Goal: Feedback & Contribution: Contribute content

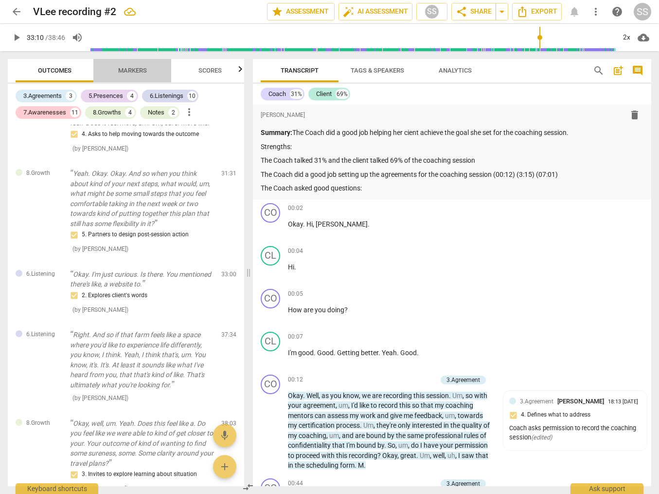
click at [135, 70] on span "Markers" at bounding box center [132, 70] width 29 height 7
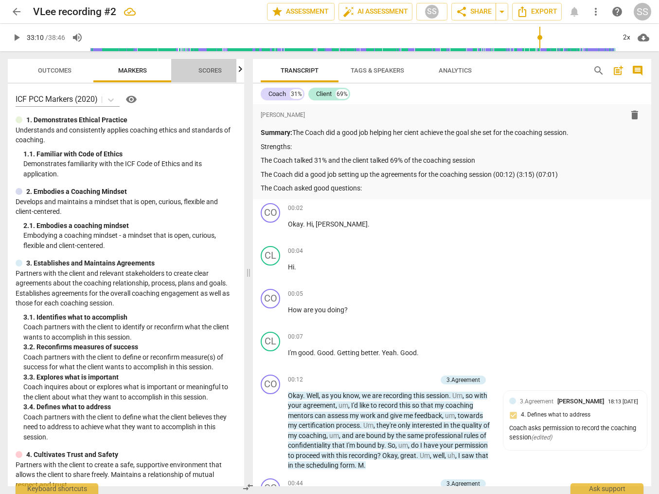
click at [202, 68] on span "Scores" at bounding box center [210, 70] width 23 height 7
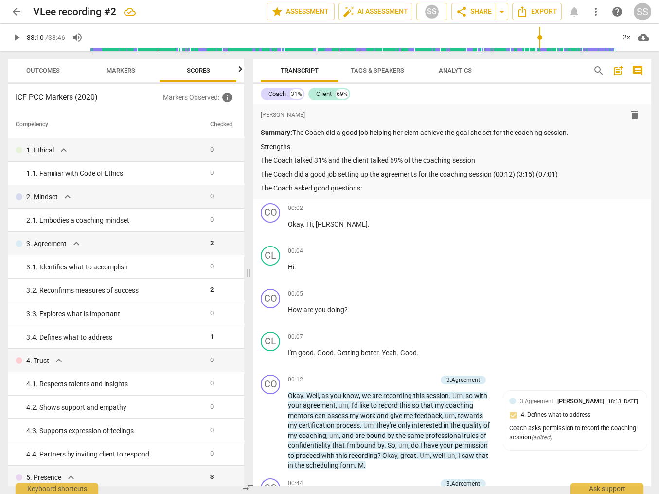
scroll to position [0, 13]
click at [121, 71] on span "Markers" at bounding box center [120, 70] width 29 height 7
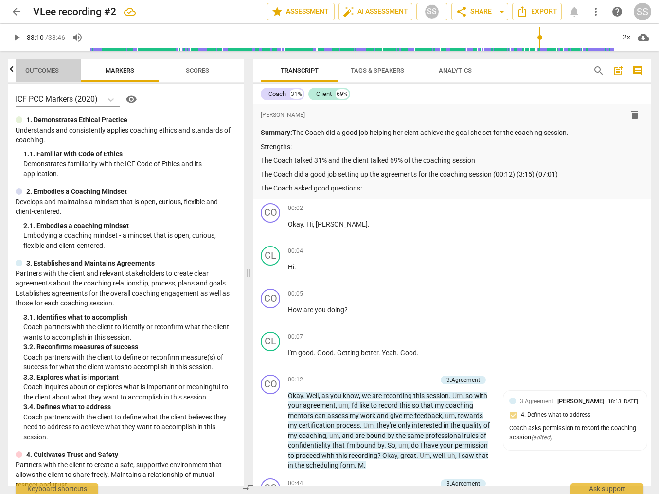
click at [46, 69] on span "Outcomes" at bounding box center [42, 70] width 34 height 7
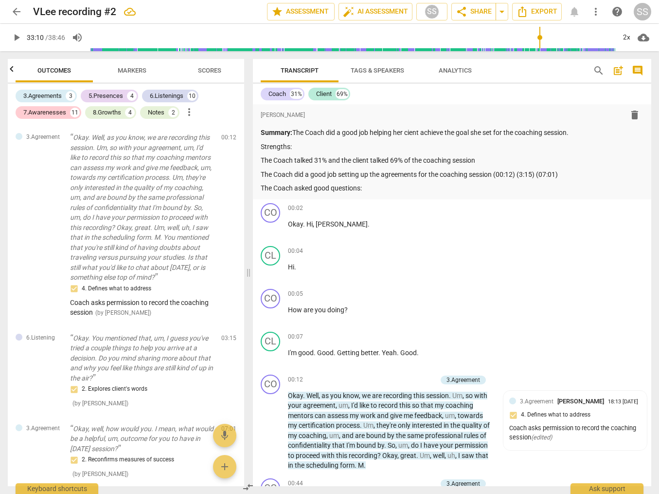
scroll to position [0, 0]
click at [155, 110] on div "Notes" at bounding box center [156, 113] width 17 height 10
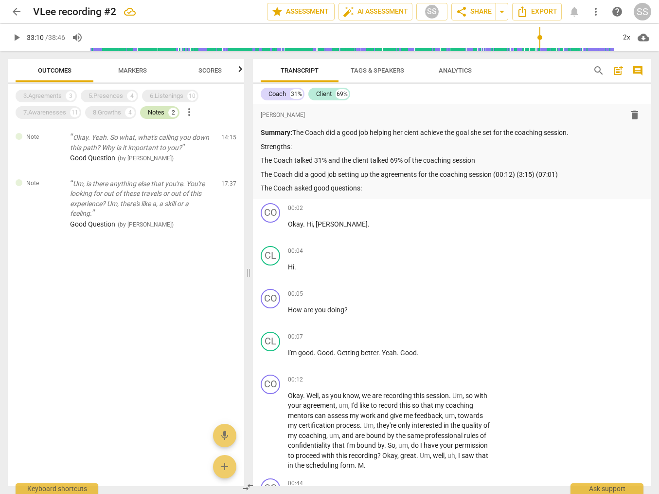
type input "1991"
click at [393, 189] on p "The Coach asked good questions:" at bounding box center [452, 188] width 383 height 10
click at [152, 111] on div "Notes" at bounding box center [156, 113] width 17 height 10
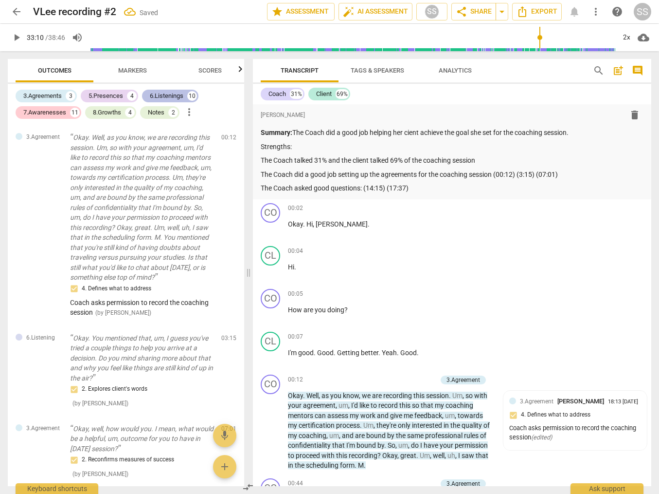
click at [157, 93] on div "6.Listenings" at bounding box center [167, 96] width 34 height 10
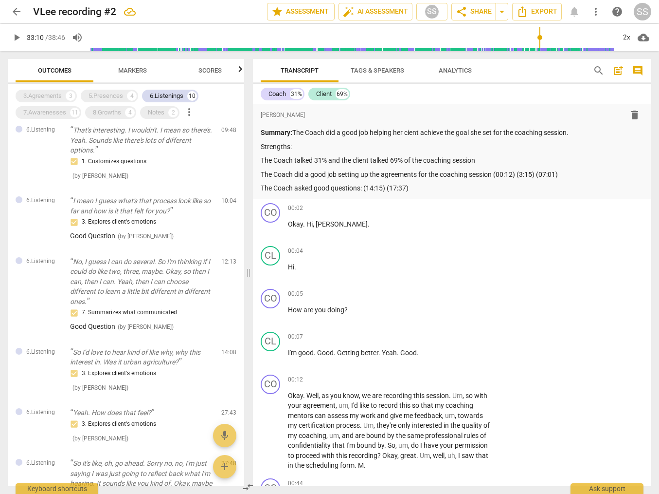
scroll to position [146, 0]
drag, startPoint x: 365, startPoint y: 187, endPoint x: 397, endPoint y: 187, distance: 32.1
click at [365, 187] on p "The Coach asked good questions: (14:15) (17:37)" at bounding box center [452, 188] width 383 height 10
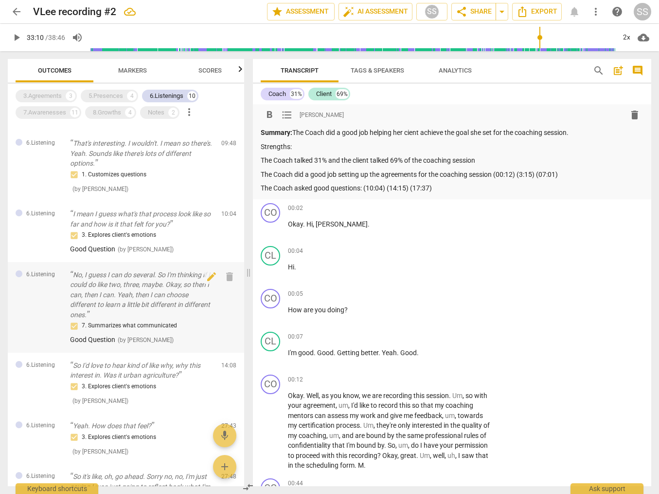
scroll to position [0, 0]
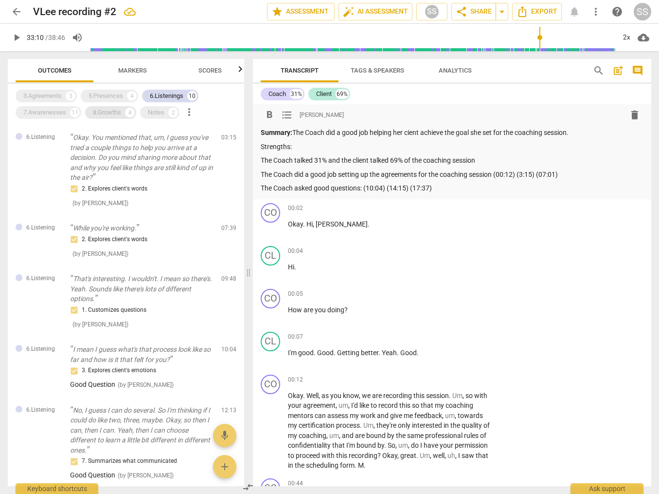
click at [107, 111] on div "8.Growths" at bounding box center [107, 113] width 28 height 10
click at [105, 95] on div "5.Presences" at bounding box center [106, 96] width 35 height 10
click at [138, 69] on span "Markers" at bounding box center [132, 70] width 29 height 7
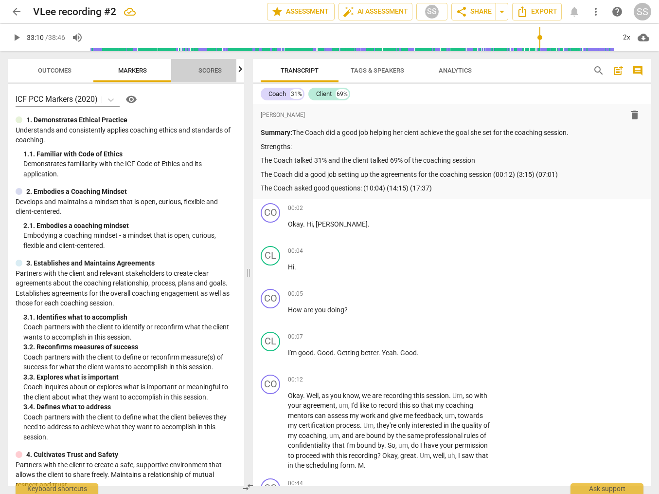
click at [211, 72] on span "Scores" at bounding box center [210, 70] width 23 height 7
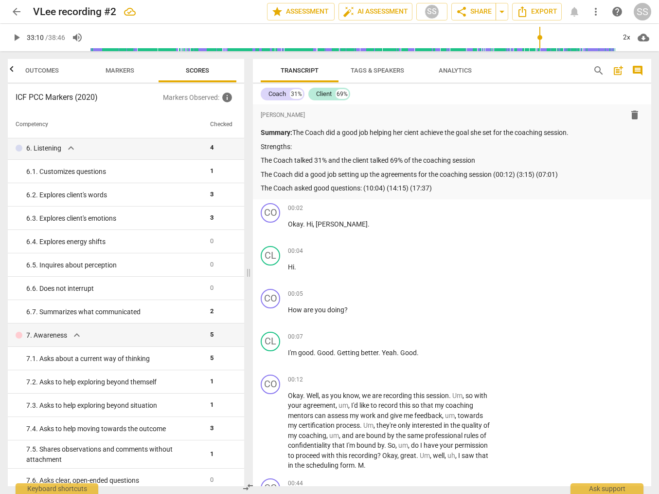
scroll to position [472, 0]
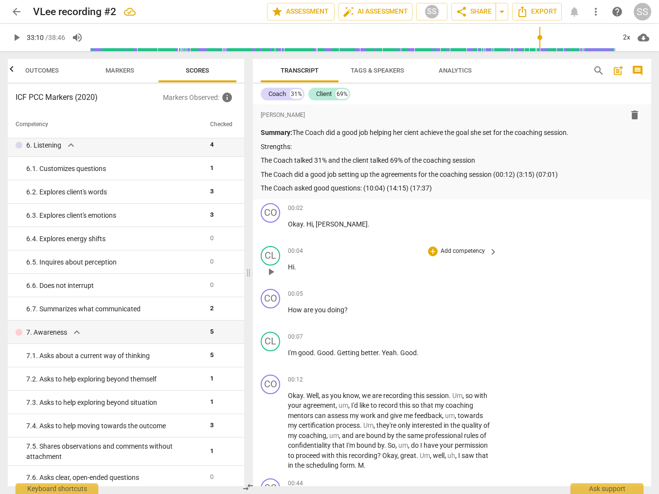
click at [465, 269] on p "Hi ." at bounding box center [390, 267] width 205 height 10
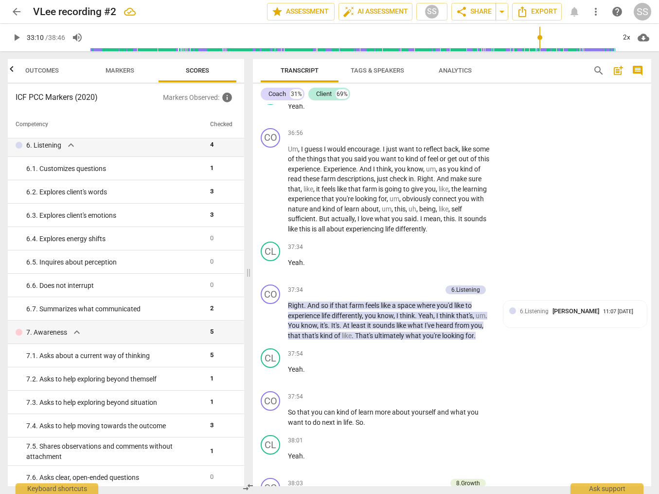
scroll to position [10839, 0]
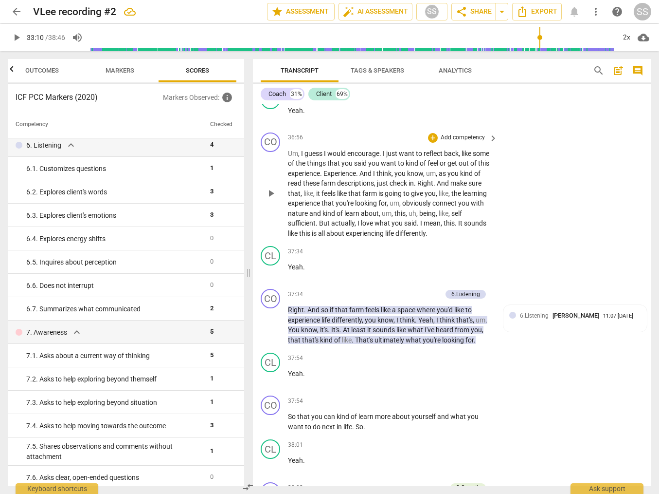
click at [464, 142] on p "Add competency" at bounding box center [463, 137] width 46 height 9
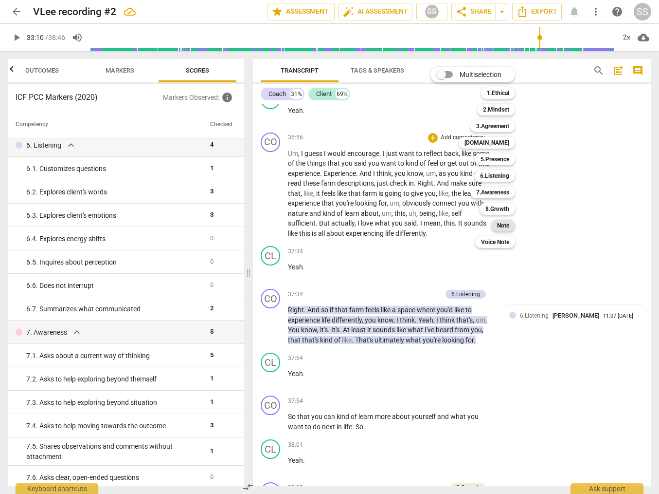
click at [508, 224] on b "Note" at bounding box center [503, 226] width 12 height 12
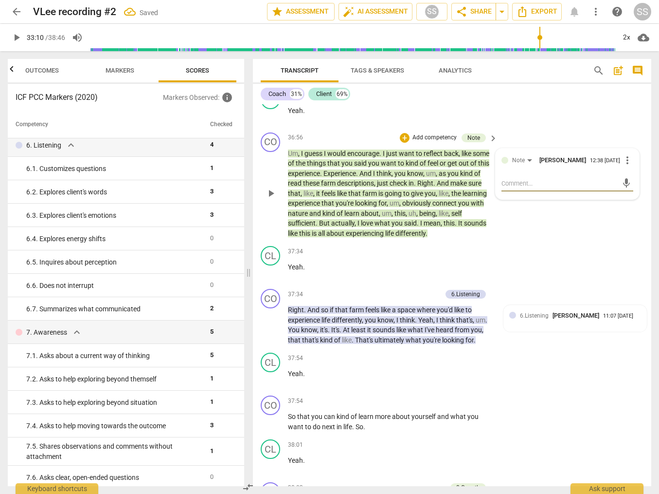
type textarea "W"
type textarea "Wo"
type textarea "Wou"
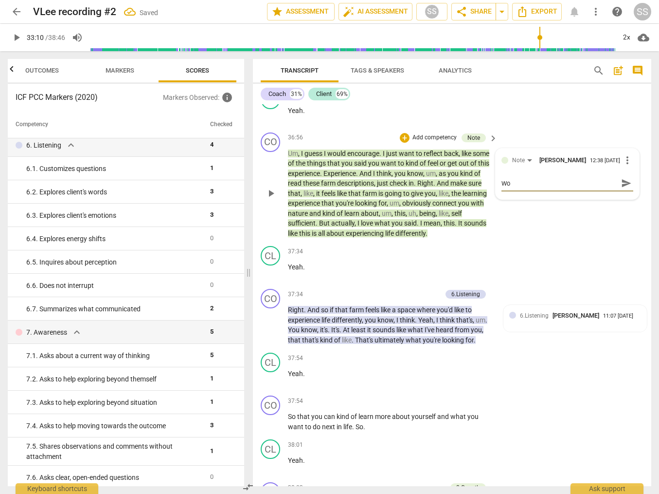
type textarea "Wou"
type textarea "Woul"
type textarea "Would"
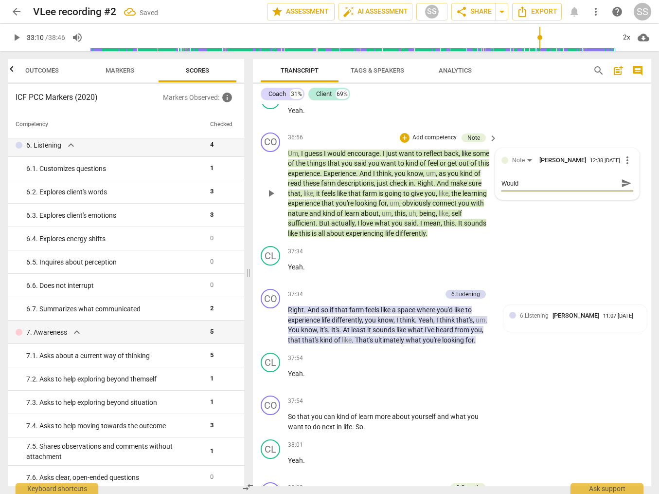
type textarea "Would"
type textarea "Would i"
type textarea "Would it"
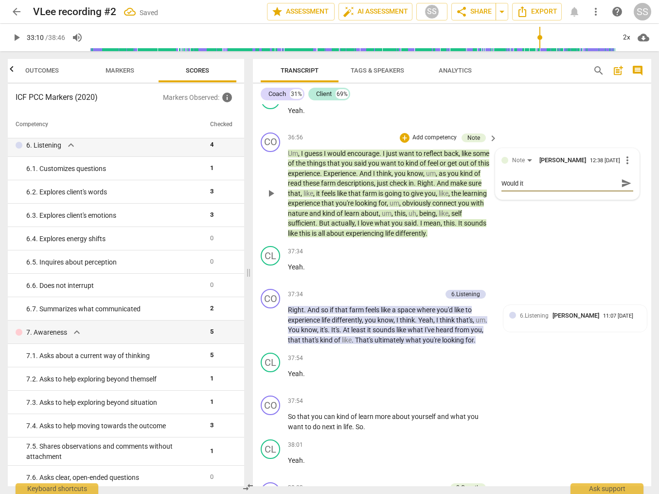
type textarea "Would it"
type textarea "Would it h"
type textarea "Would it ha"
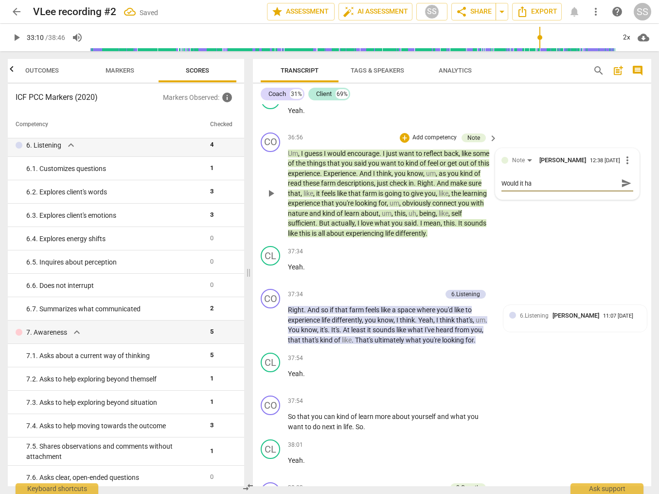
type textarea "Would it hav"
type textarea "Would it have"
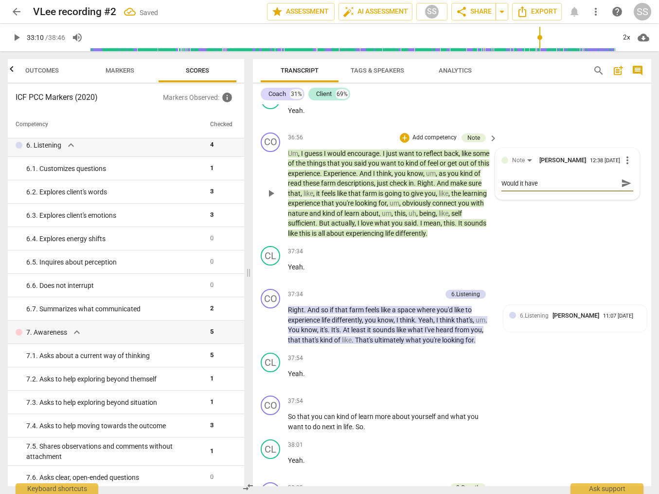
type textarea "Would it have"
type textarea "Would it have b"
type textarea "Would it have be"
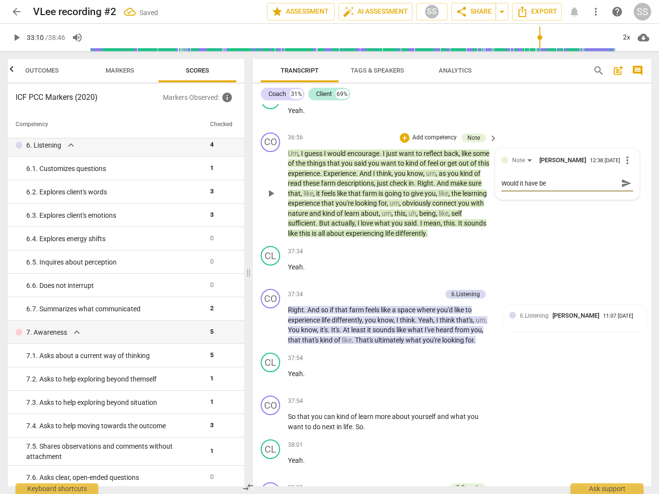
type textarea "Would it have bee"
type textarea "Would it have been"
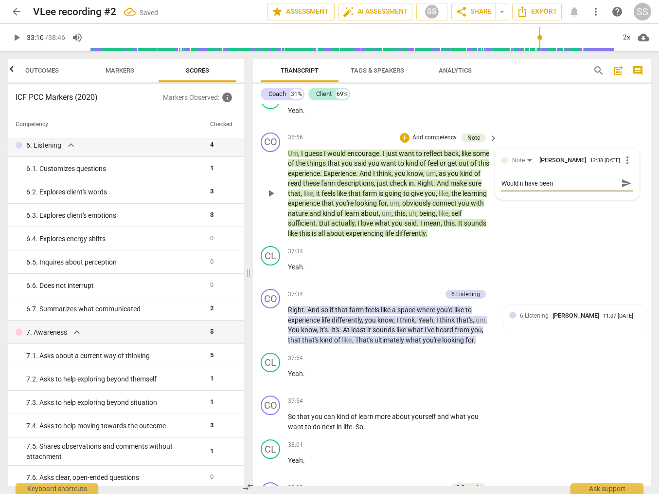
type textarea "Would it have been"
type textarea "Would it have been m"
type textarea "Would it have been mo"
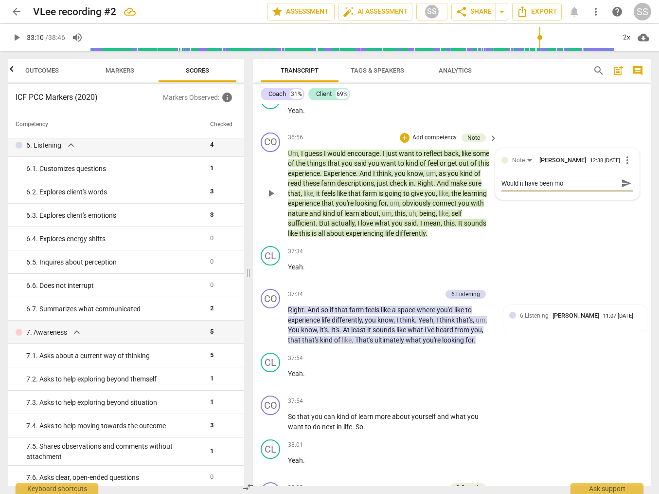
type textarea "Would it have been mor"
type textarea "Would it have been more"
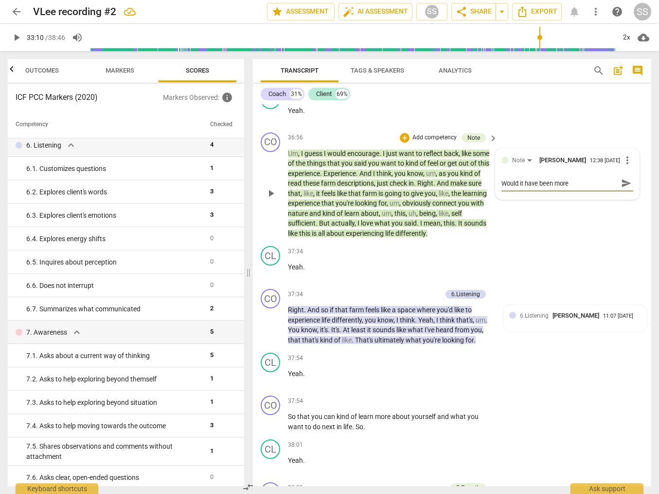
type textarea "Would it have been more"
type textarea "Would it have been more i"
type textarea "Would it have been more im"
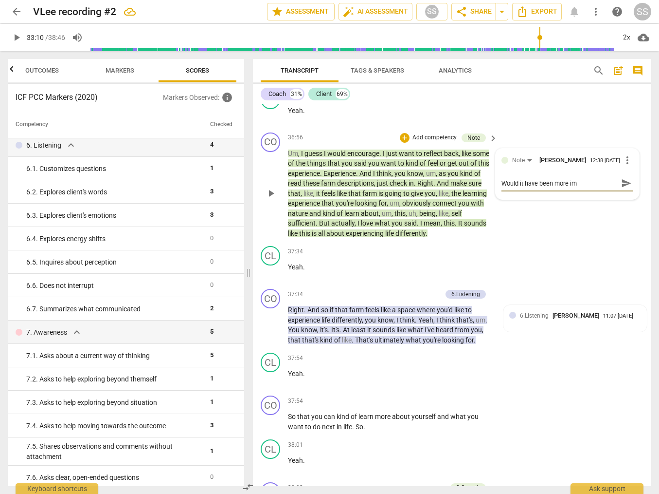
type textarea "Would it have been more imp"
type textarea "Would it have been more impa"
type textarea "Would it have been more impac"
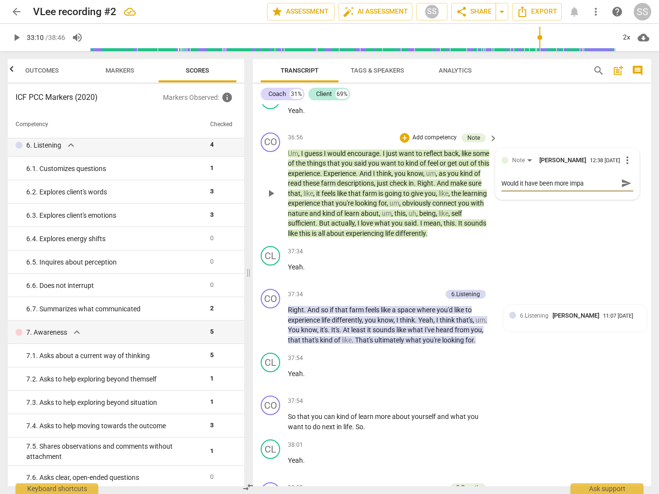
type textarea "Would it have been more impac"
type textarea "Would it have been more impact"
type textarea "Would it have been more impactf"
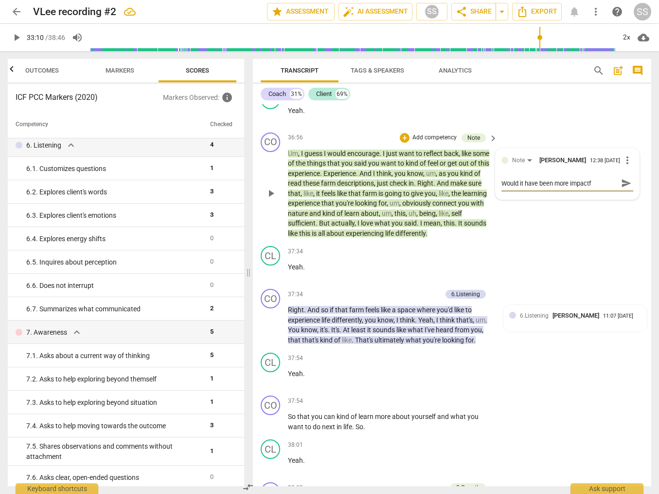
type textarea "Would it have been more impactfu"
type textarea "Would it have been more impactful"
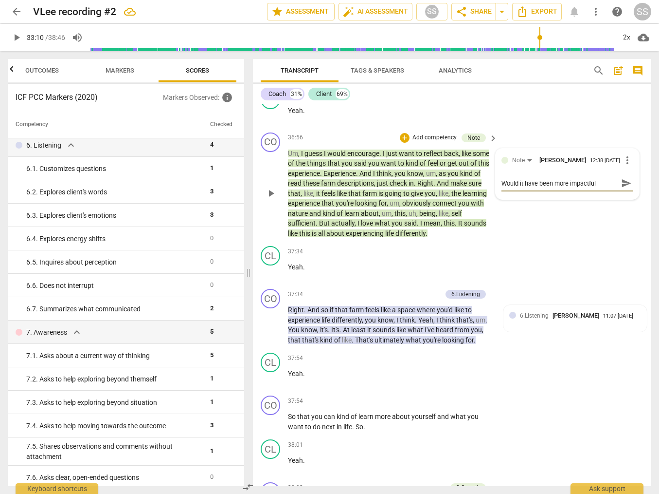
type textarea "Would it have been more impactful"
type textarea "Would it have been more impactful t"
type textarea "Would it have been more impactful to"
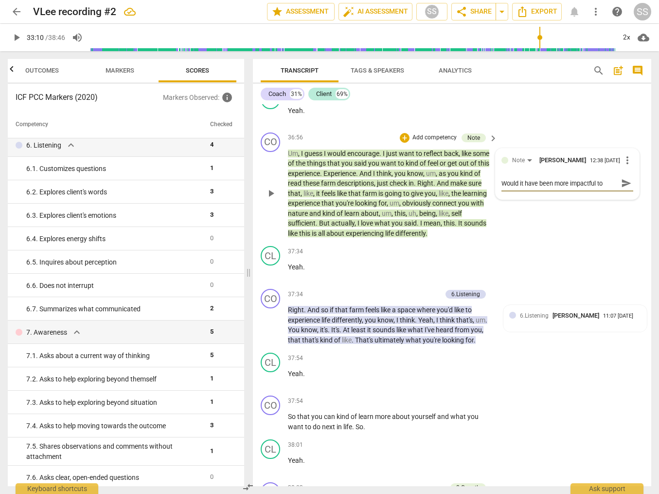
type textarea "Would it have been more impactful to"
type textarea "Would it have been more impactful to h"
type textarea "Would it have been more impactful to he"
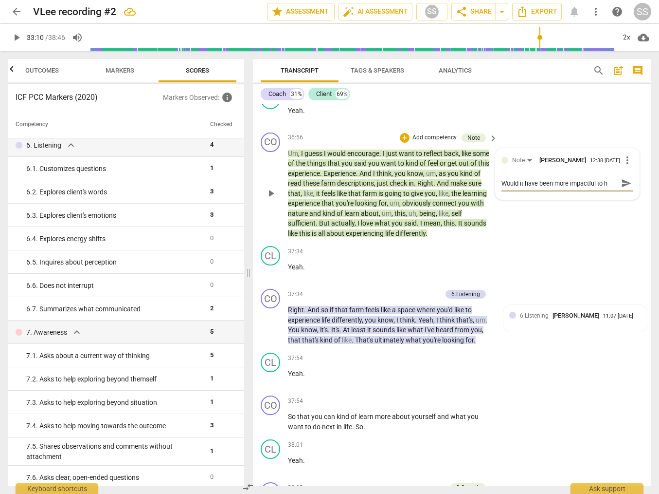
type textarea "Would it have been more impactful to he"
type textarea "Would it have been more impactful to h"
type textarea "Would it have been more impactful to ha"
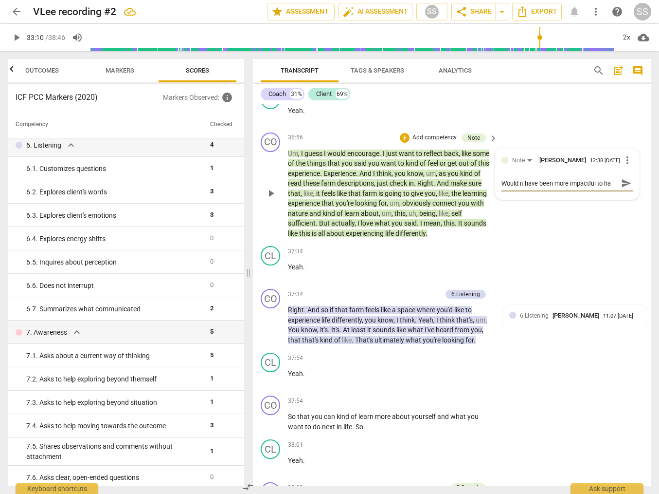
type textarea "Would it have been more impactful to hav"
type textarea "Would it have been more impactful to have"
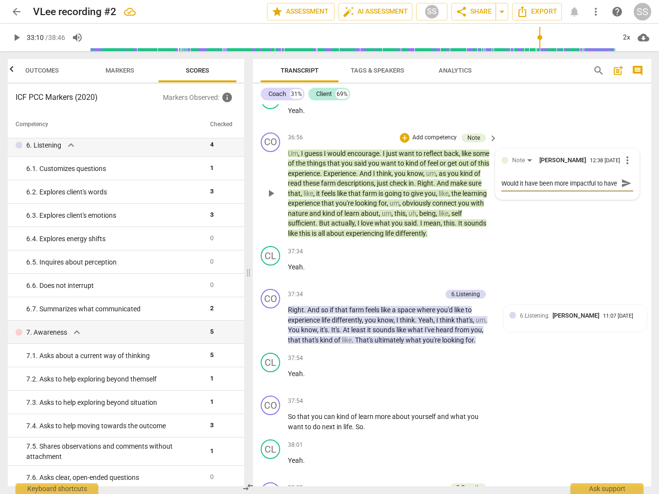
type textarea "Would it have been more impactful to have"
type textarea "Would it have been more impactful to have t"
type textarea "Would it have been more impactful to have th"
type textarea "Would it have been more impactful to have the"
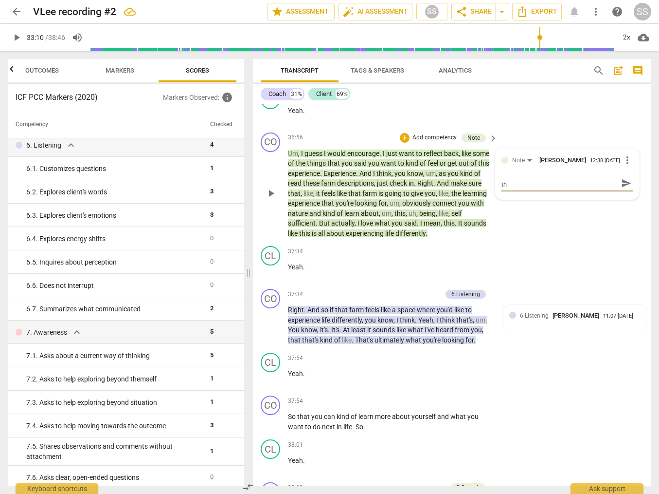
type textarea "Would it have been more impactful to have the"
type textarea "Would it have been more impactful to have the c"
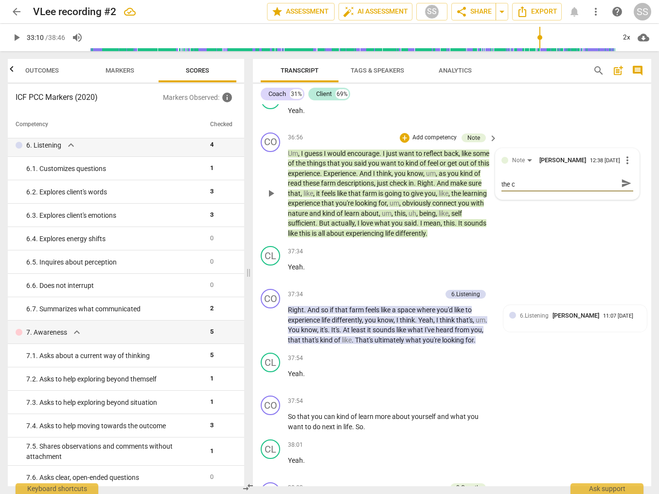
type textarea "Would it have been more impactful to have the cl"
type textarea "Would it have been more impactful to have the cli"
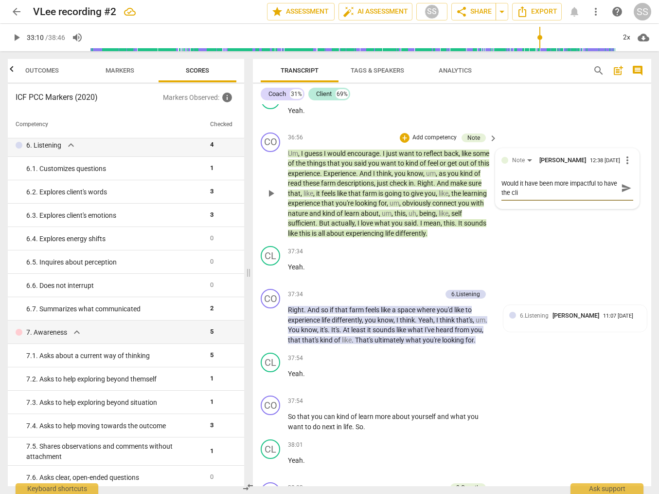
type textarea "Would it have been more impactful to have the clie"
type textarea "Would it have been more impactful to have the clien"
type textarea "Would it have been more impactful to have the client"
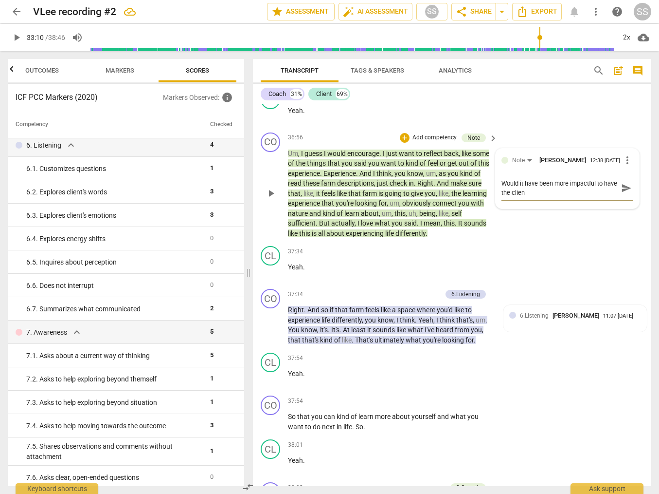
type textarea "Would it have been more impactful to have the client"
type textarea "Would it have been more impactful to have the client s"
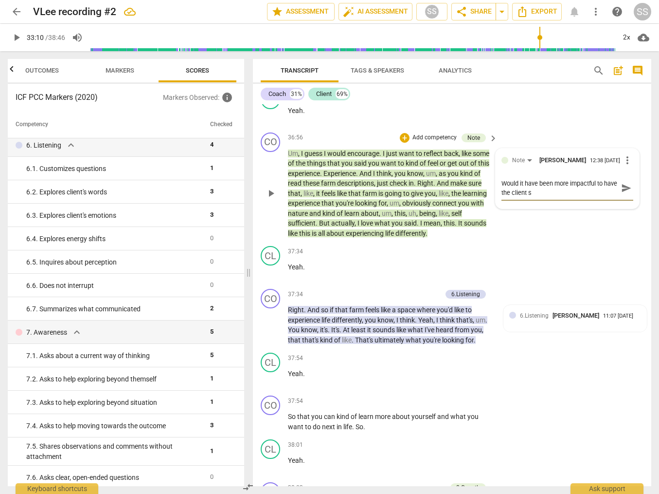
type textarea "Would it have been more impactful to have the client su"
type textarea "Would it have been more impactful to have the client sum"
type textarea "Would it have been more impactful to have the client summ"
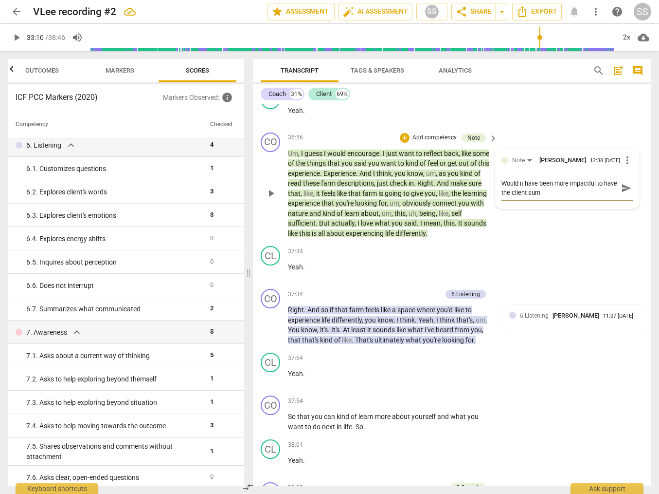
type textarea "Would it have been more impactful to have the client summ"
type textarea "Would it have been more impactful to have the client summa"
type textarea "Would it have been more impactful to have the client [PERSON_NAME]"
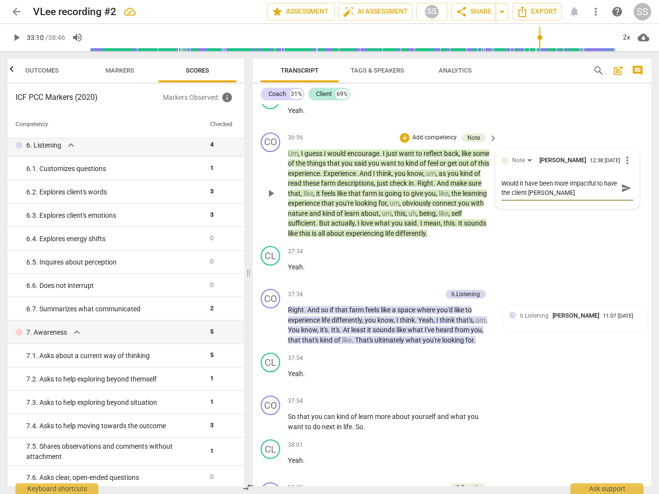
type textarea "Would it have been more impactful to have the client summari"
type textarea "Would it have been more impactful to have the client summariz"
type textarea "Would it have been more impactful to have the client summarize"
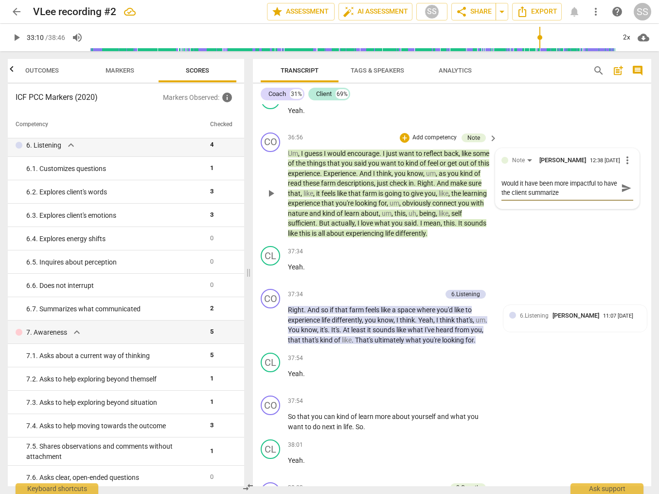
type textarea "Would it have been more impactful to have the client summarize h"
type textarea "Would it have been more impactful to have the client summarize he"
type textarea "Would it have been more impactful to have the client summarize her"
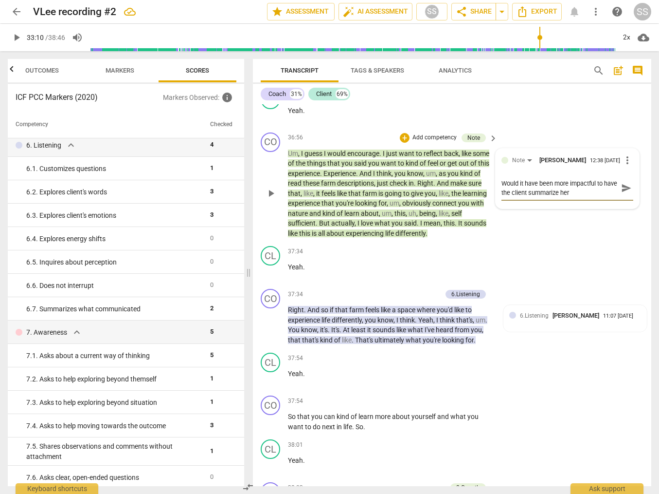
type textarea "Would it have been more impactful to have the client summarize her"
type textarea "Would it have been more impactful to have the client summarize her l"
type textarea "Would it have been more impactful to have the client summarize her le"
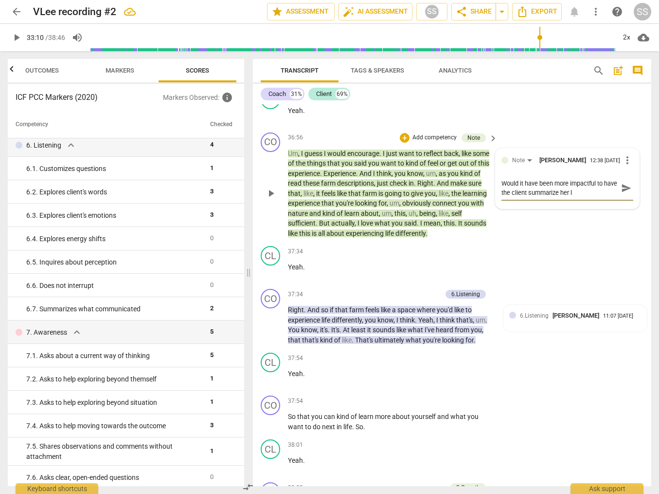
type textarea "Would it have been more impactful to have the client summarize her le"
type textarea "Would it have been more impactful to have the client summarize her lea"
type textarea "Would it have been more impactful to have the client summarize her [PERSON_NAME]"
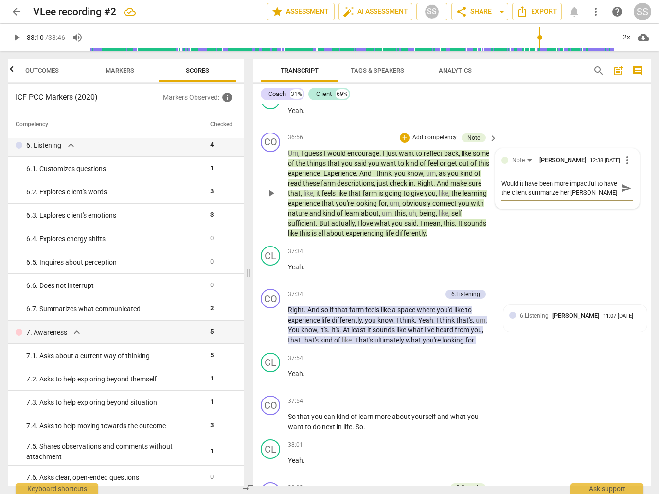
type textarea "Would it have been more impactful to have the client summarize her learn"
type textarea "Would it have been more impactful to have the client summarize her learni"
type textarea "Would it have been more impactful to have the client summarize her learnin"
type textarea "Would it have been more impactful to have the client summarize her learning"
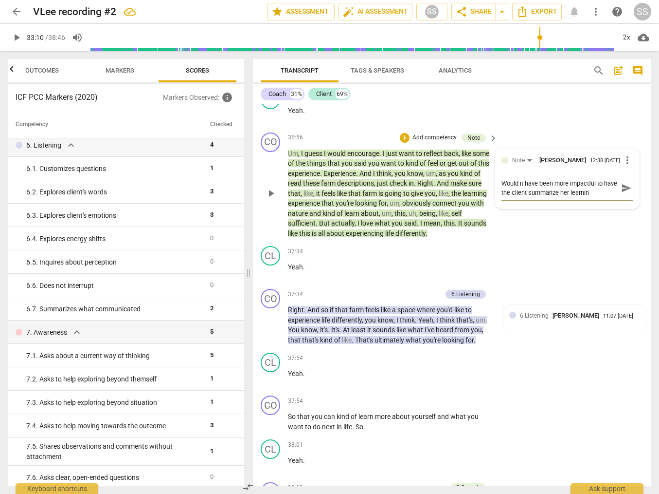
type textarea "Would it have been more impactful to have the client summarize her learning"
type textarea "Would it have been more impactful to have the client summarize her learnings"
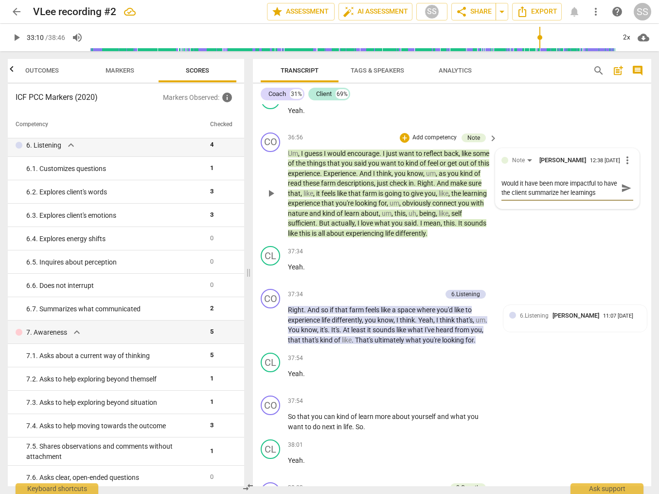
type textarea "Would it have been more impactful to have the client summarize her learnings h"
type textarea "Would it have been more impactful to have the client summarize her learnings he"
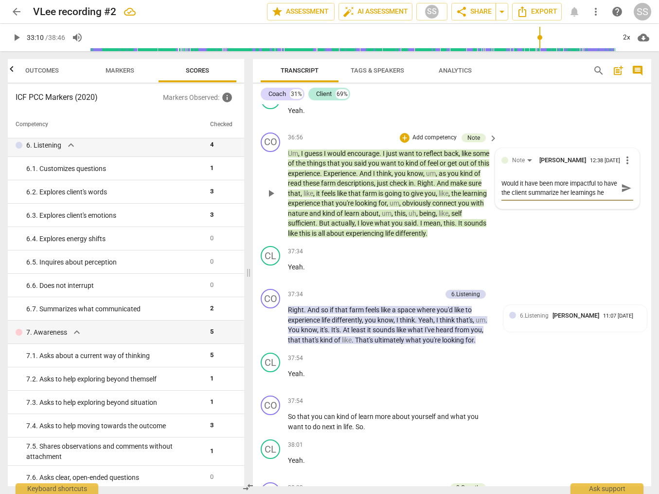
type textarea "Would it have been more impactful to have the client summarize her learnings her"
type textarea "Would it have been more impactful to have the client summarize her learnings he…"
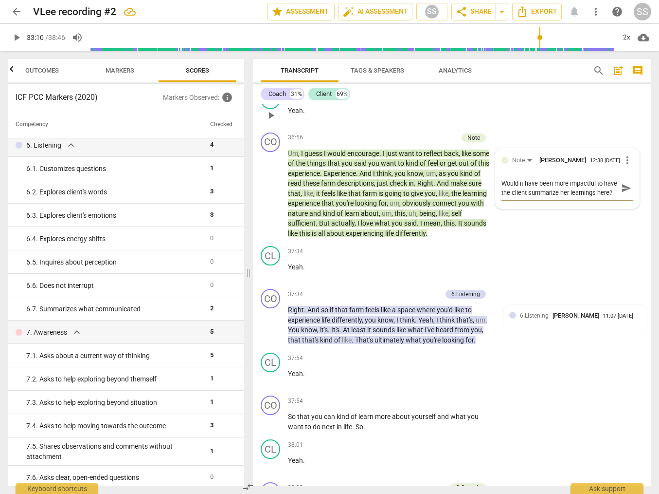
type textarea "Would it have been more impactful to have the client summarize her learnings he…"
click at [569, 128] on div "CL play_arrow pause 36:56 + Add competency keyboard_arrow_right Yeah ." at bounding box center [452, 107] width 399 height 43
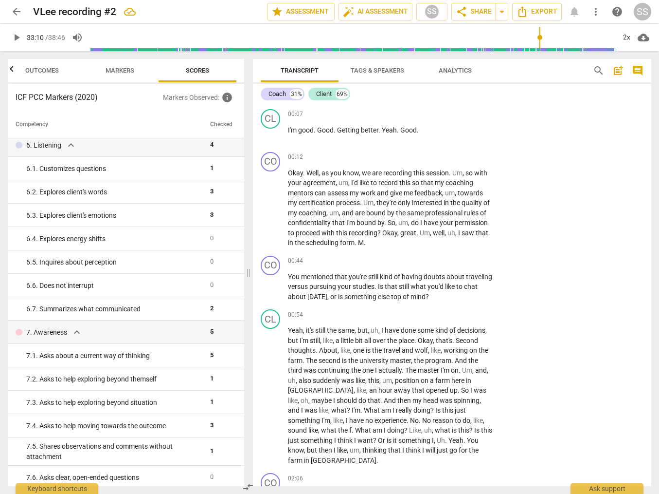
scroll to position [0, 0]
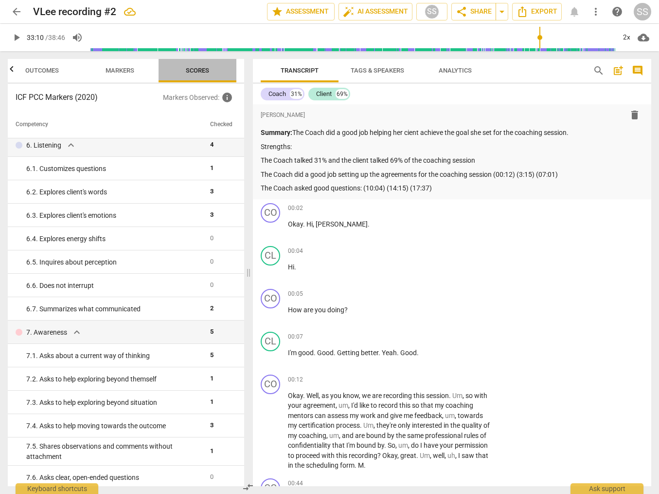
click at [200, 67] on span "Scores" at bounding box center [197, 70] width 23 height 7
click at [123, 68] on span "Markers" at bounding box center [120, 70] width 29 height 7
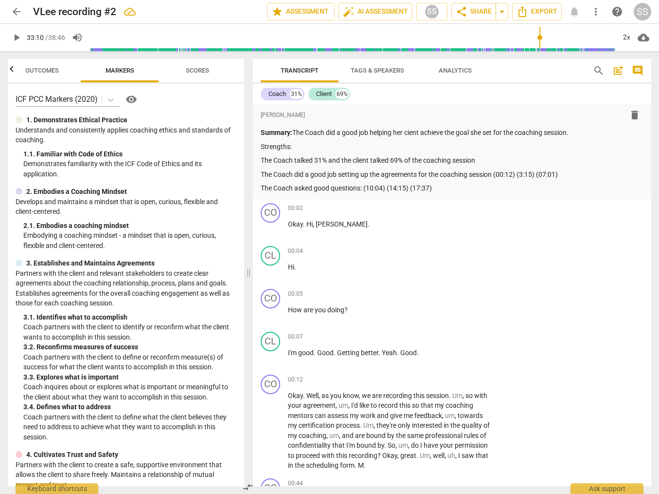
click at [52, 67] on span "Outcomes" at bounding box center [42, 70] width 34 height 7
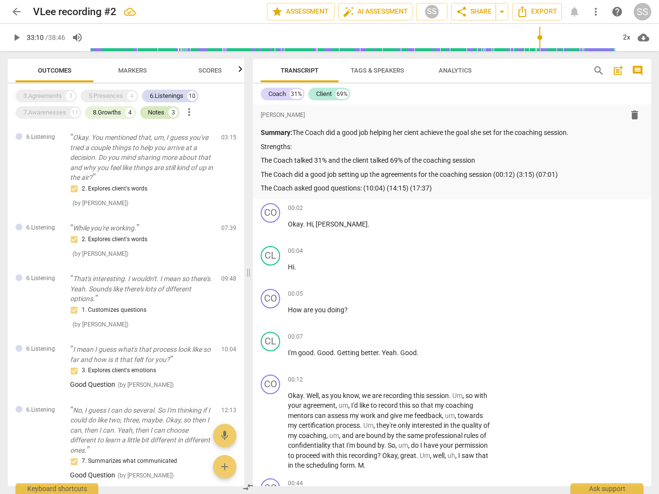
click at [149, 110] on div "Notes" at bounding box center [156, 113] width 17 height 10
click at [104, 110] on div "8.Growths" at bounding box center [107, 113] width 28 height 10
click at [108, 95] on div "5.Presences" at bounding box center [106, 96] width 35 height 10
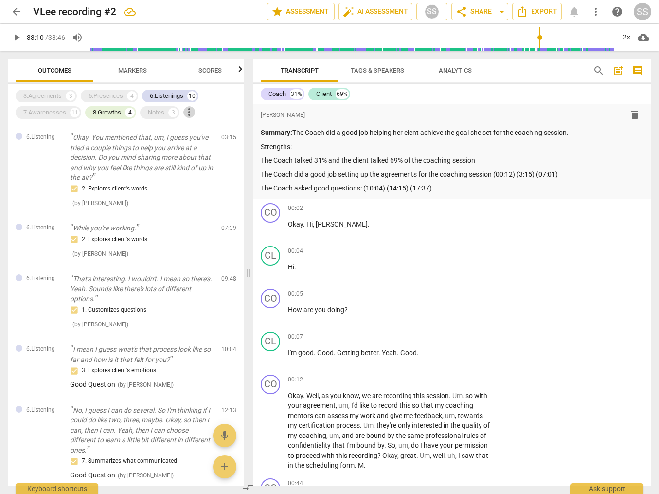
click at [189, 110] on span "more_vert" at bounding box center [189, 112] width 12 height 12
click at [151, 112] on div at bounding box center [329, 247] width 659 height 494
click at [205, 69] on span "Scores" at bounding box center [210, 70] width 23 height 7
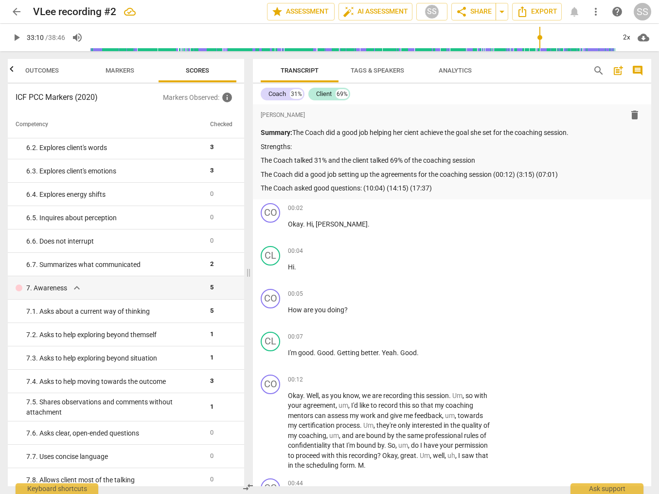
scroll to position [531, 0]
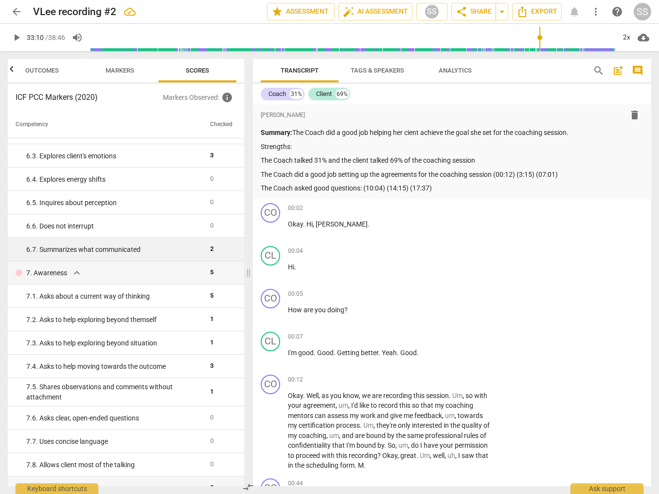
click at [140, 250] on div "6. 7. Summarizes what communicated" at bounding box center [114, 249] width 176 height 10
click at [210, 248] on span "2" at bounding box center [211, 248] width 3 height 7
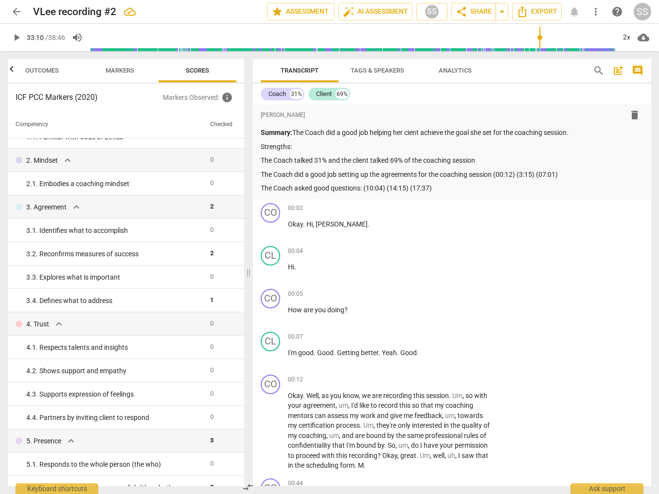
scroll to position [0, 0]
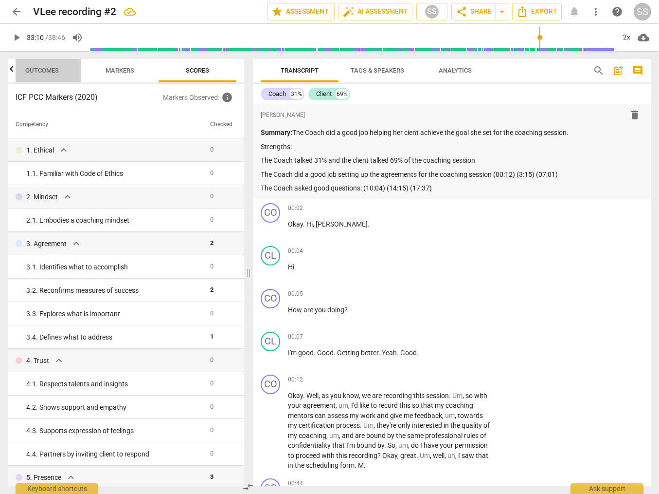
click at [45, 69] on span "Outcomes" at bounding box center [42, 70] width 34 height 7
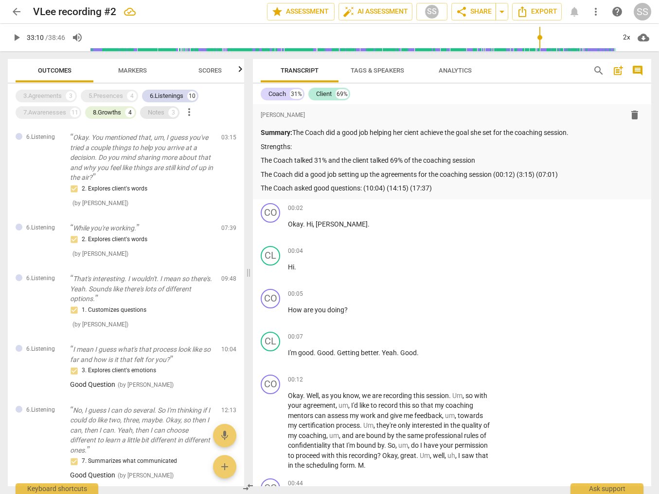
click at [157, 112] on div "Notes" at bounding box center [156, 113] width 17 height 10
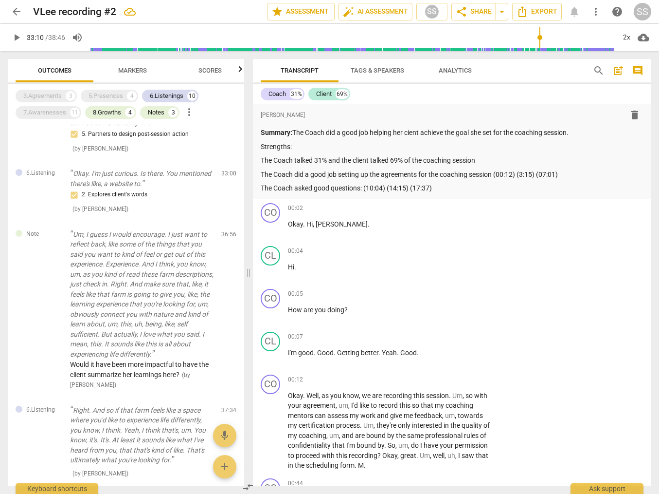
scroll to position [788, 0]
